Goal: Task Accomplishment & Management: Manage account settings

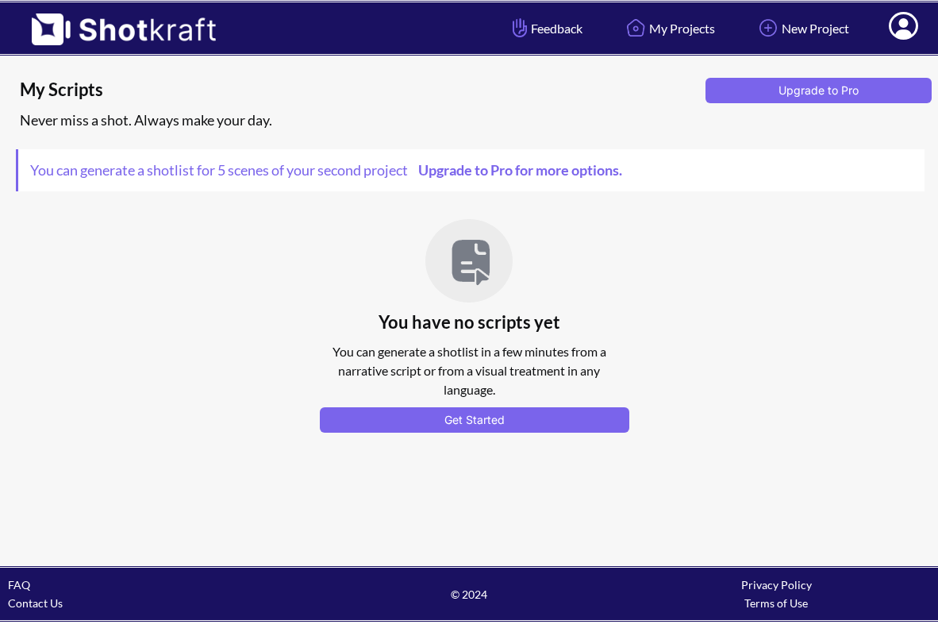
click at [891, 29] on icon at bounding box center [903, 26] width 29 height 28
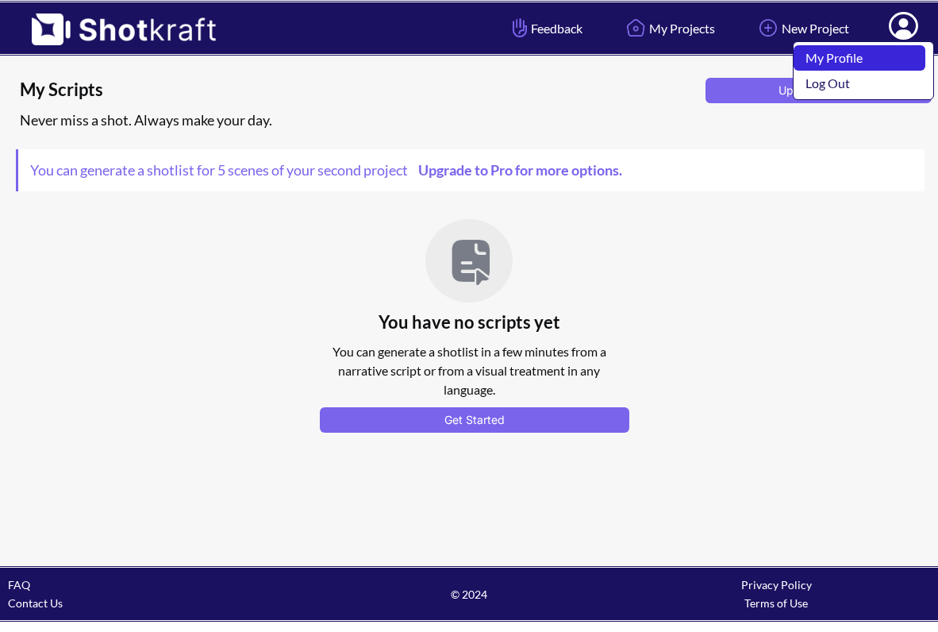
click at [870, 60] on link "My Profile" at bounding box center [860, 57] width 132 height 25
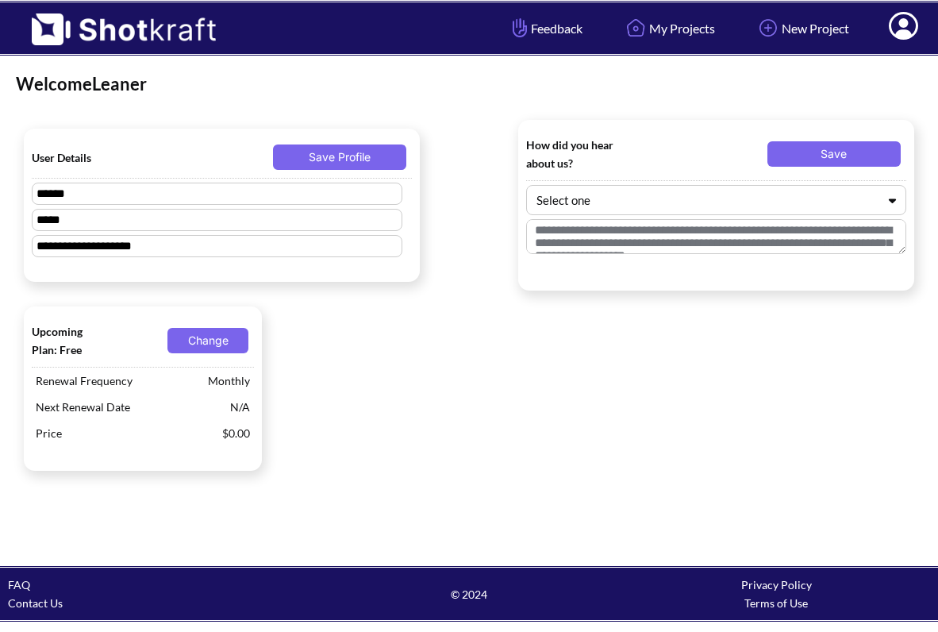
type textarea "**********"
